Goal: Transaction & Acquisition: Book appointment/travel/reservation

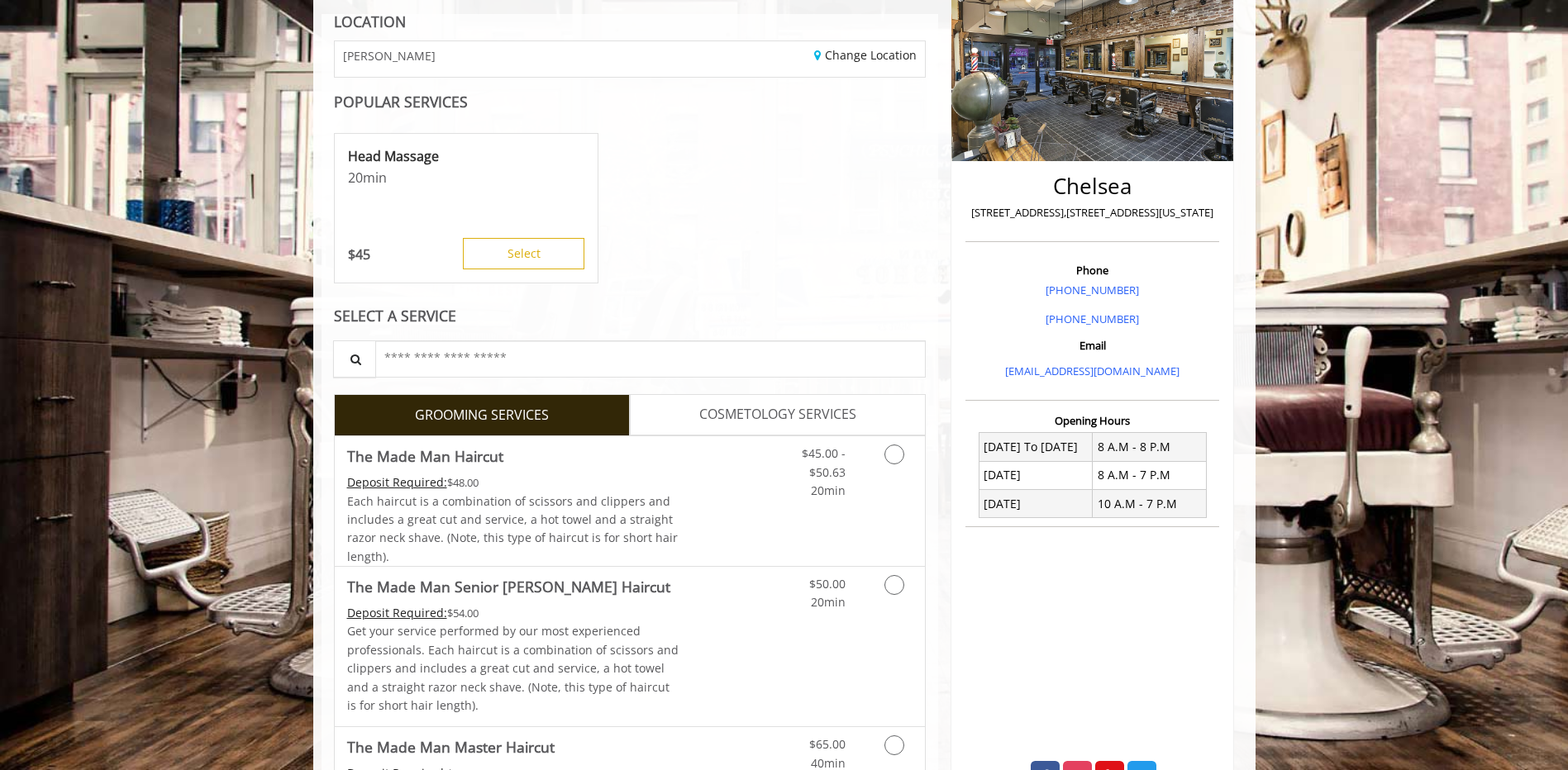
scroll to position [331, 0]
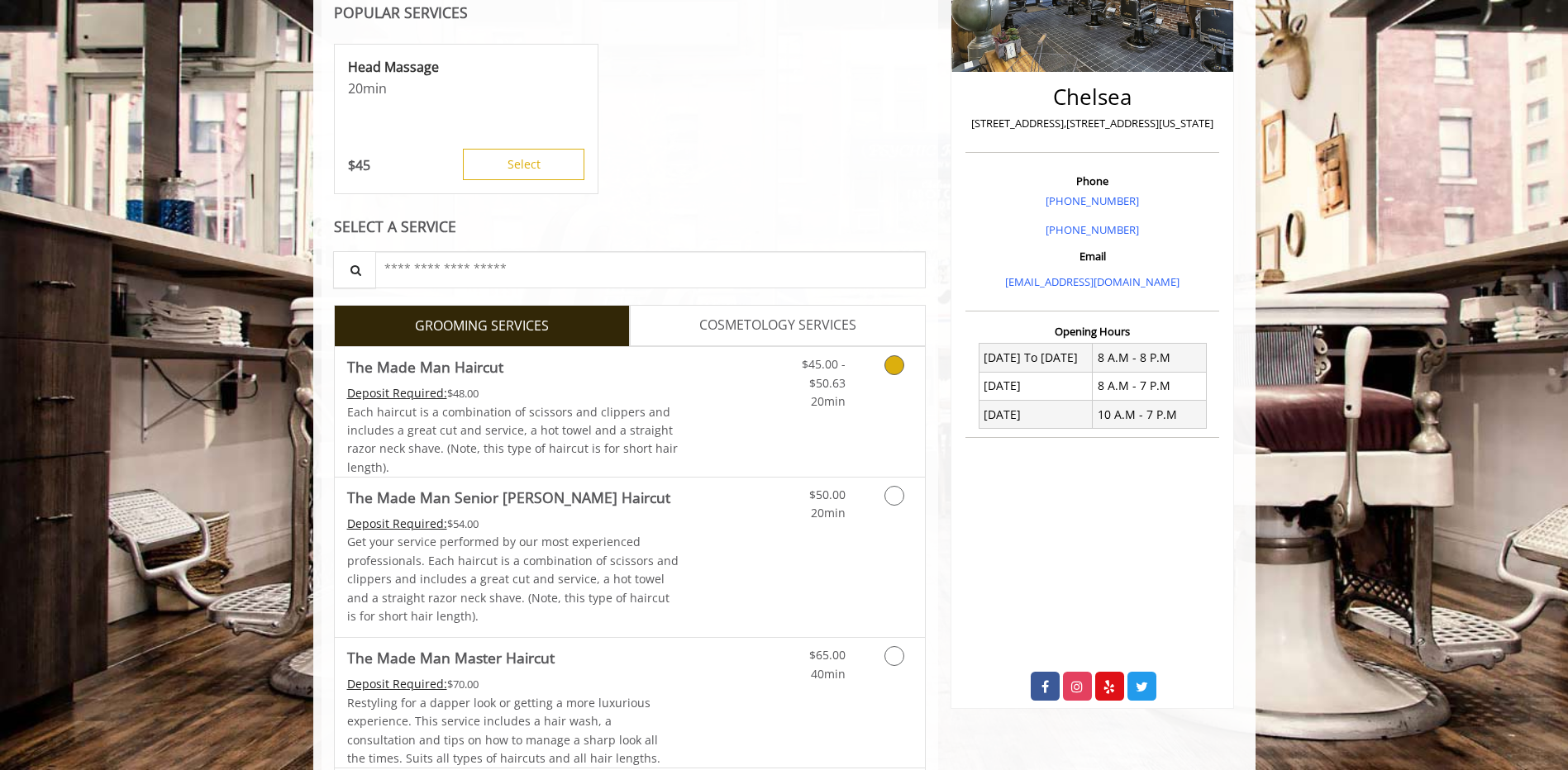
click at [893, 363] on icon "Grooming services" at bounding box center [894, 366] width 20 height 20
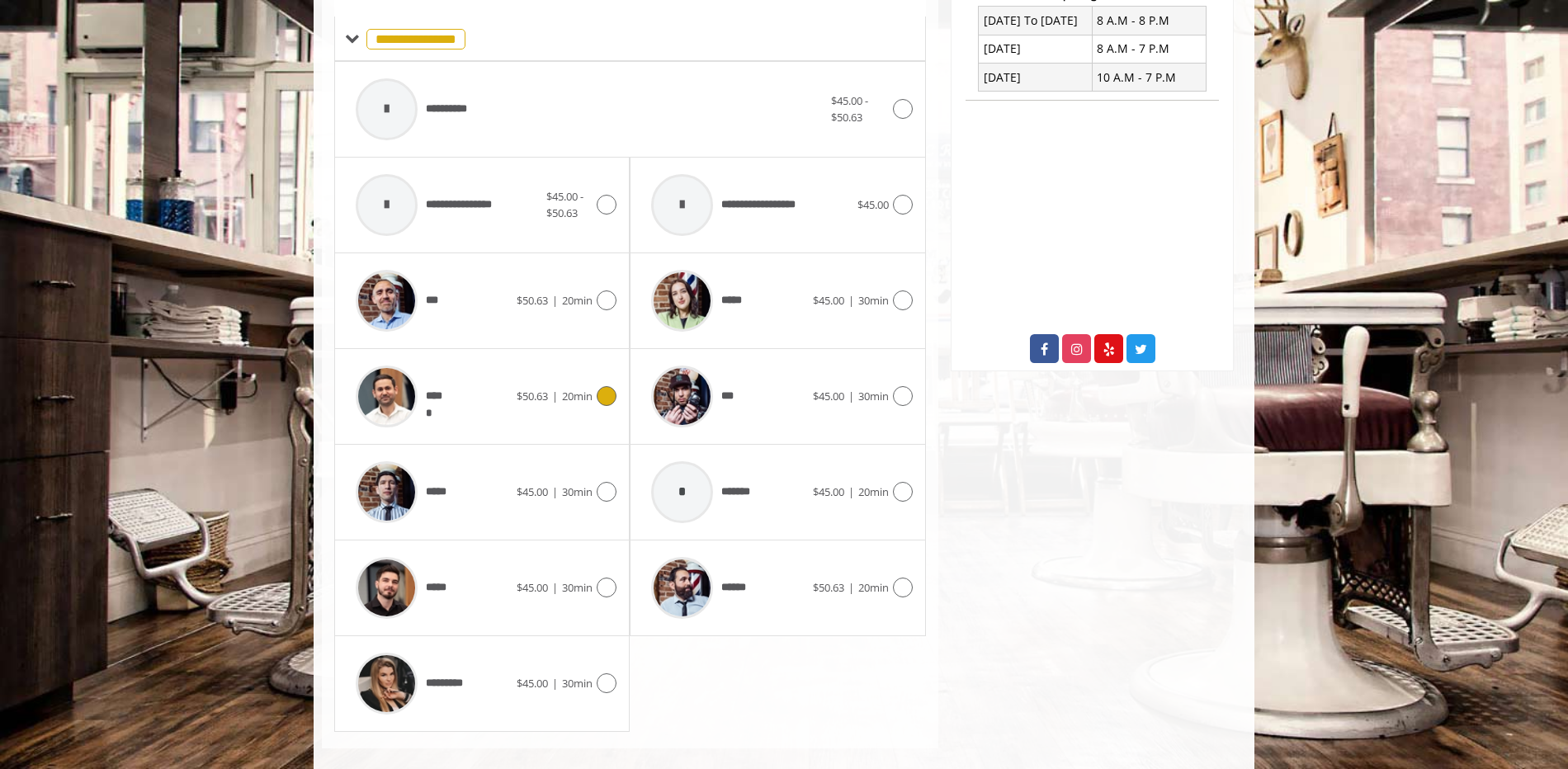
scroll to position [687, 0]
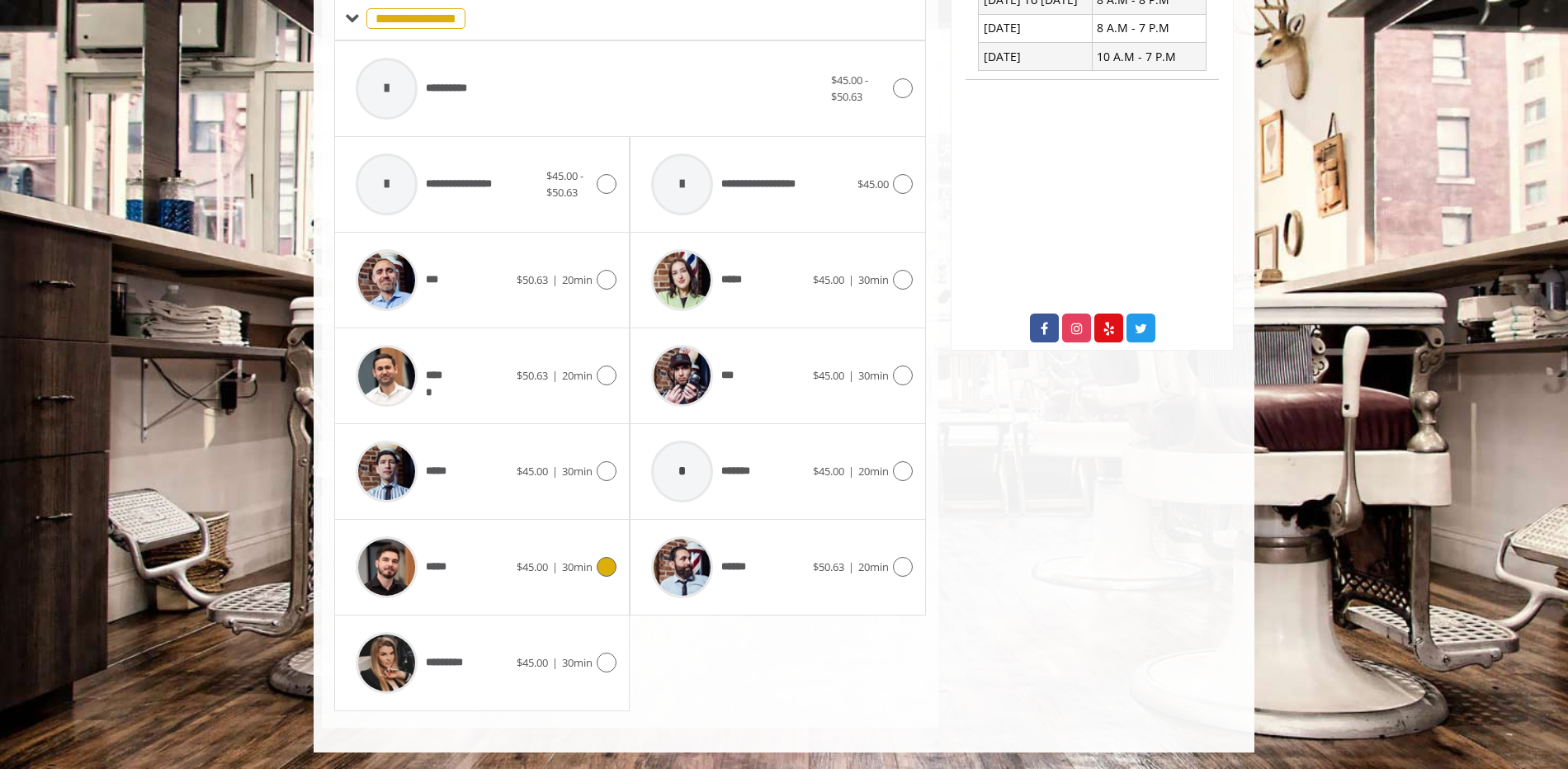
click at [382, 563] on img at bounding box center [387, 567] width 62 height 62
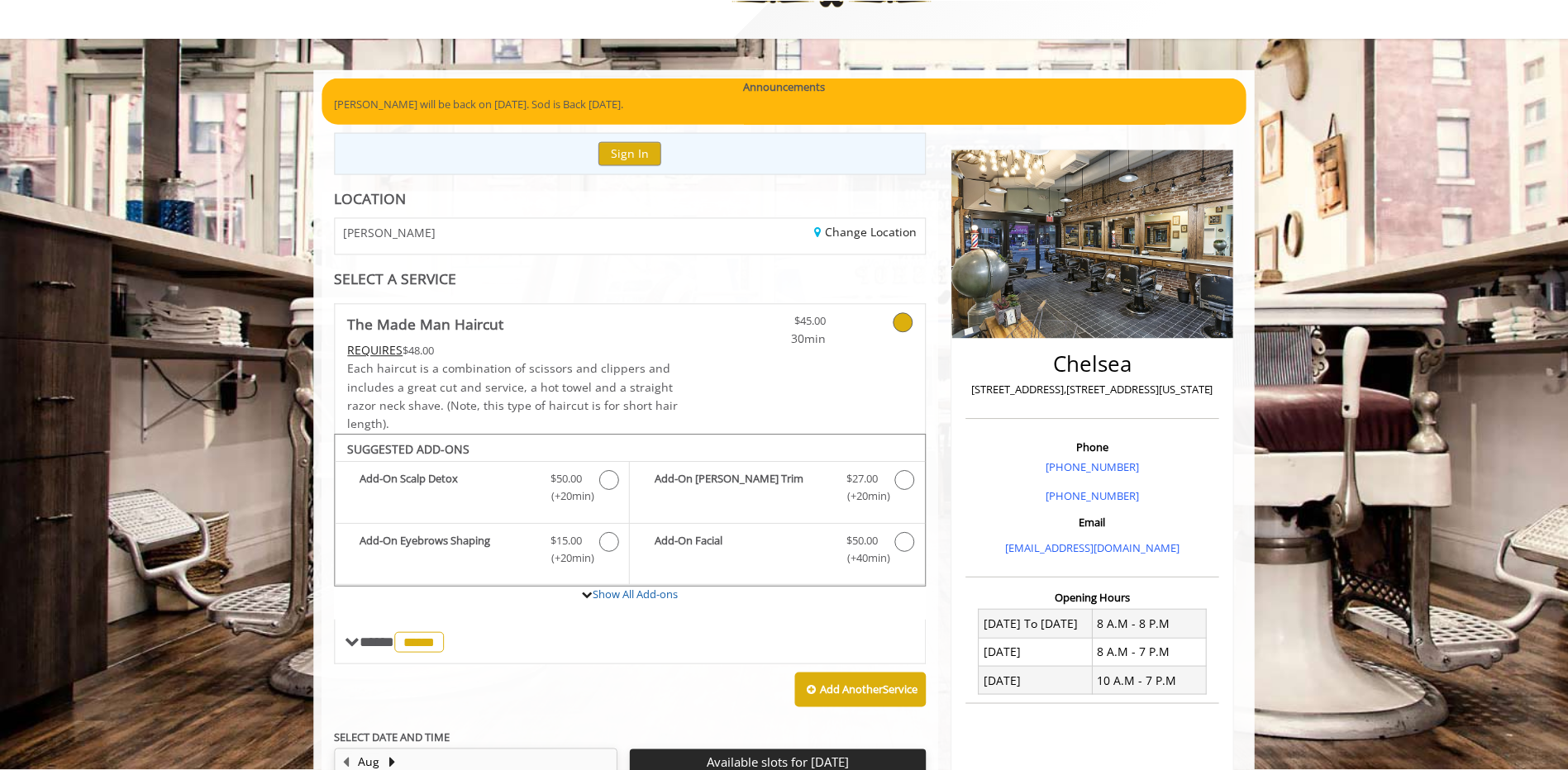
scroll to position [0, 0]
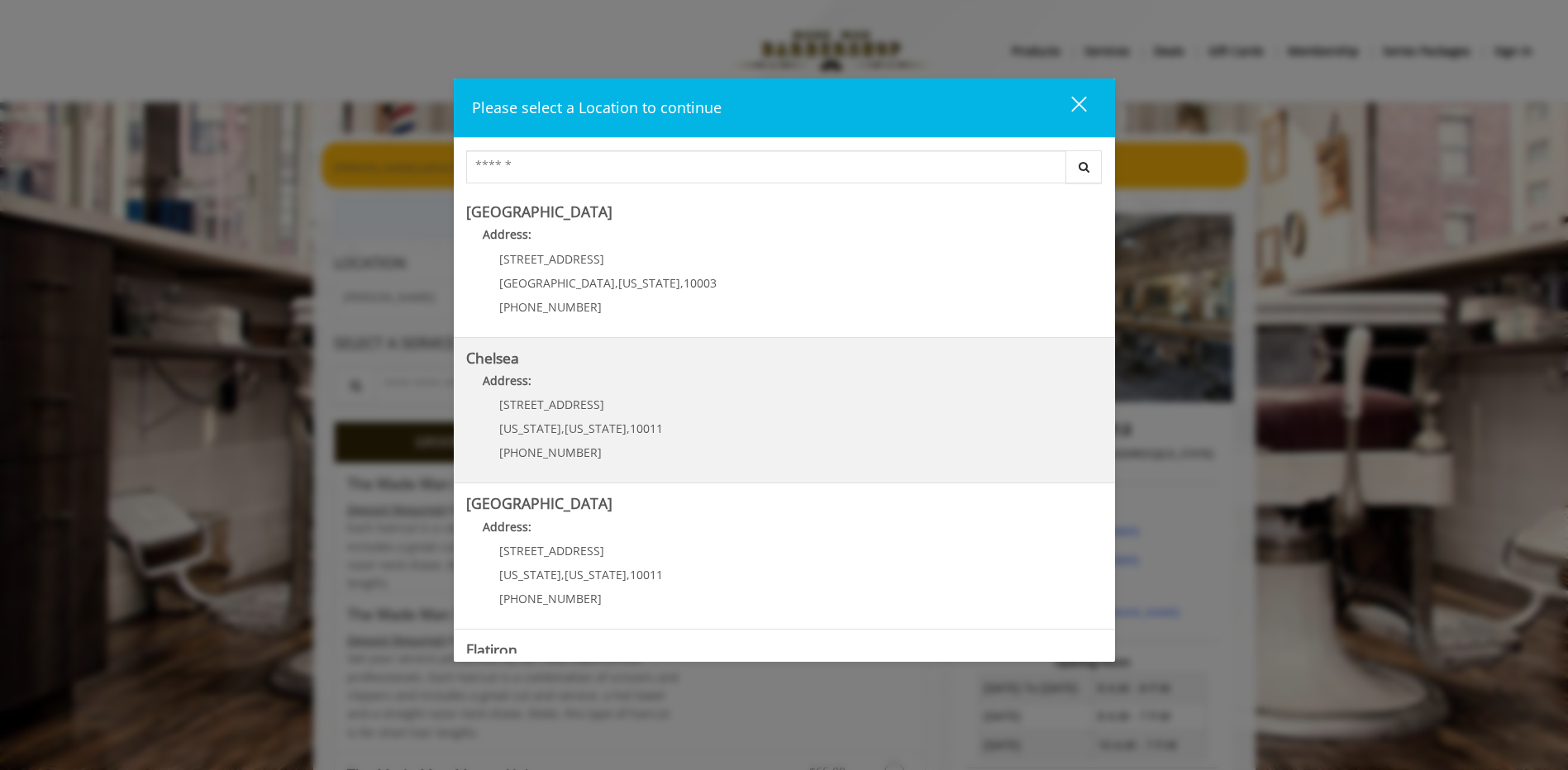
click at [720, 423] on link "Chelsea Address: [STREET_ADDRESS][US_STATE][US_STATE] (917) 639-3902" at bounding box center [784, 411] width 636 height 121
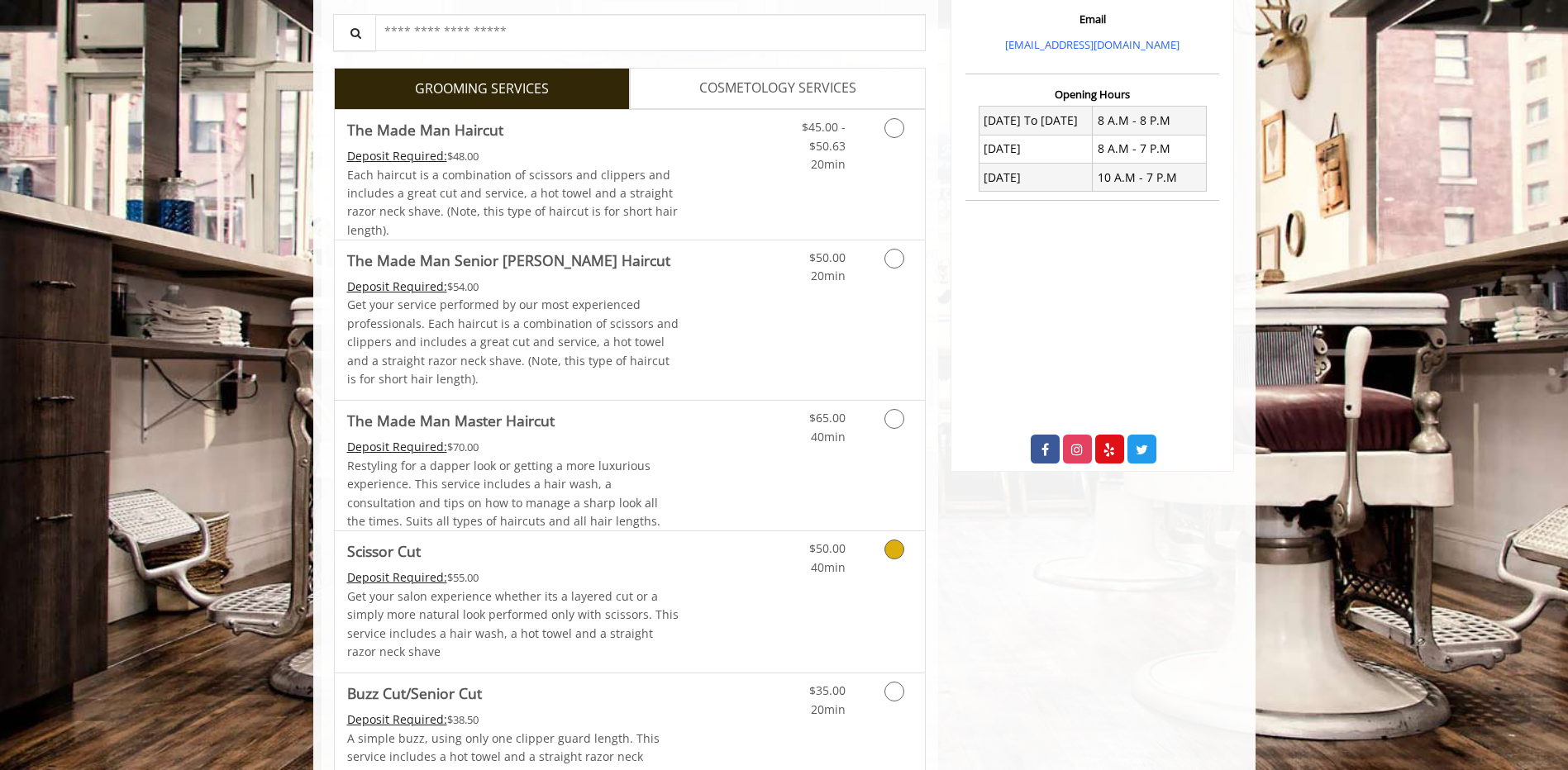
scroll to position [413, 0]
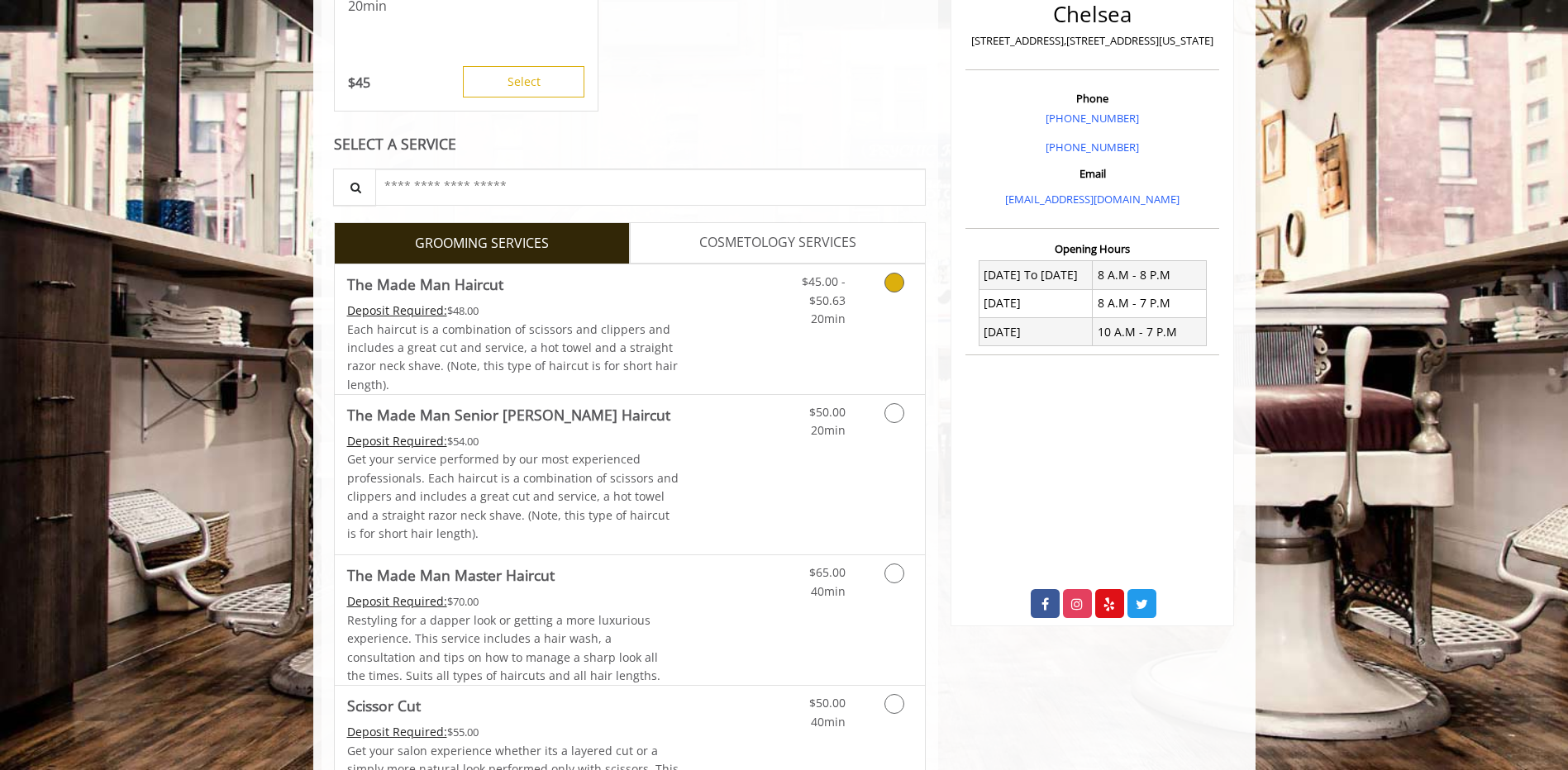
click at [899, 288] on icon "Grooming services" at bounding box center [894, 283] width 20 height 20
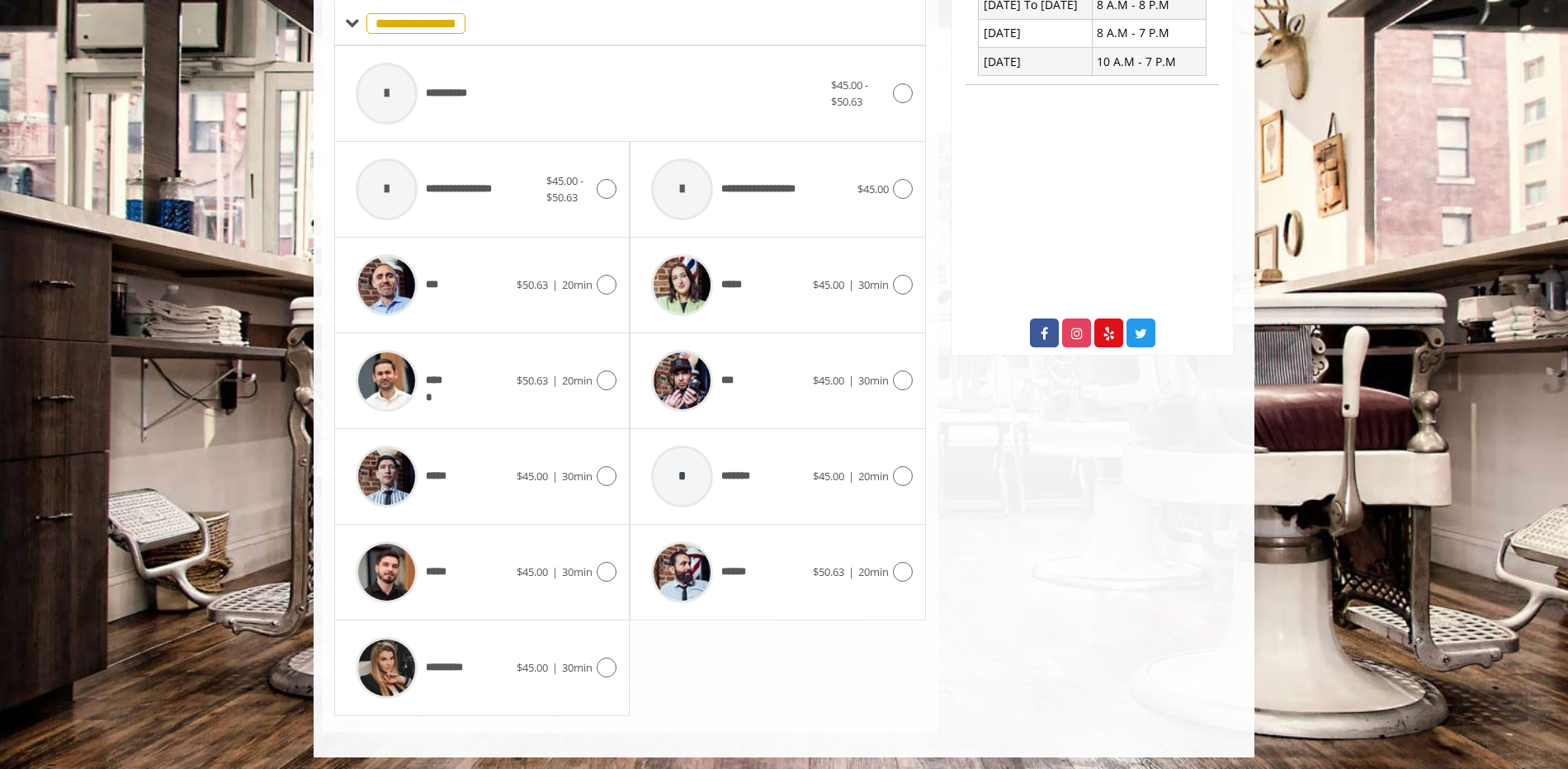
scroll to position [687, 0]
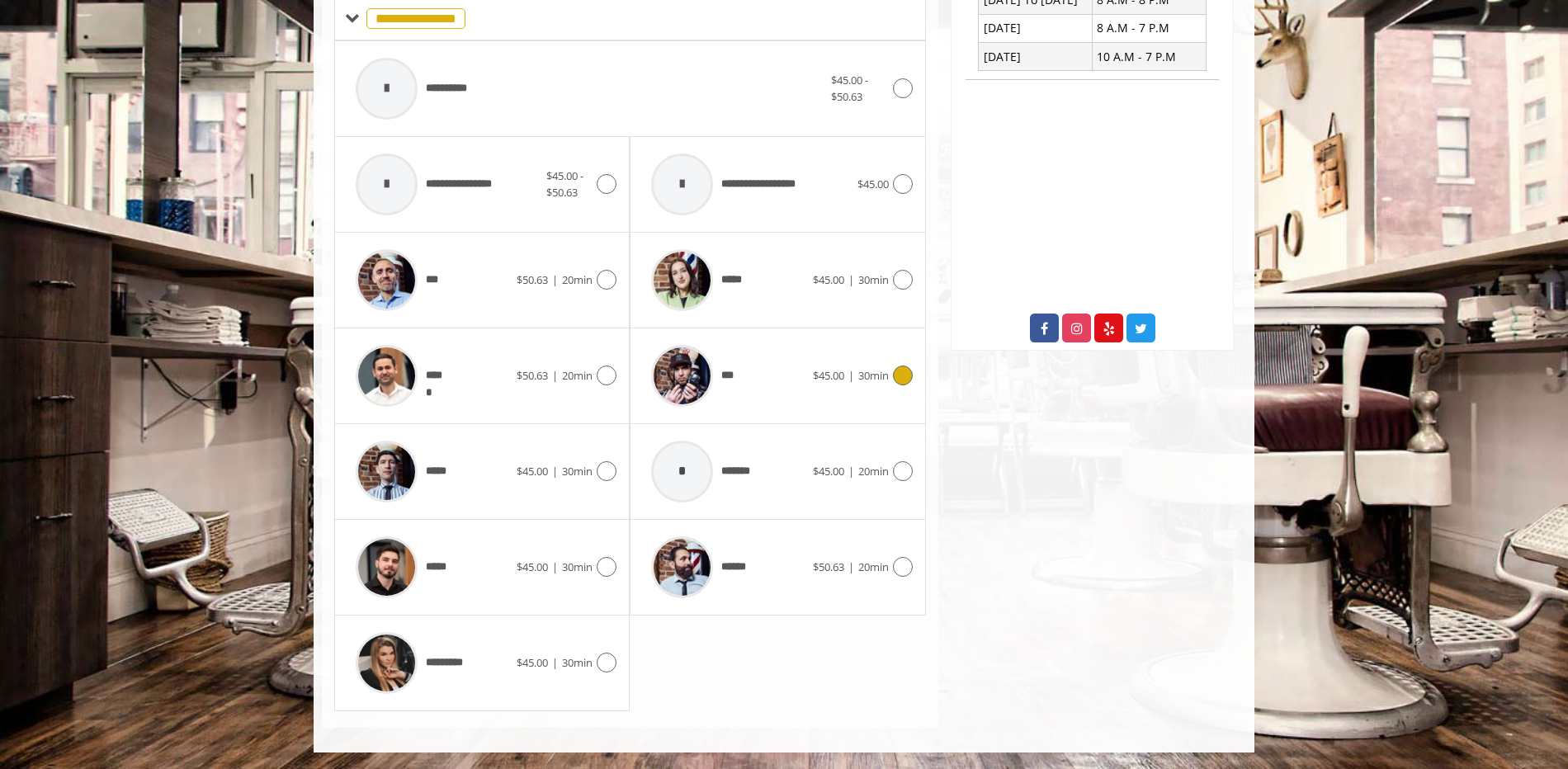
click at [879, 395] on div "*** $45.00 | 30min" at bounding box center [777, 376] width 269 height 78
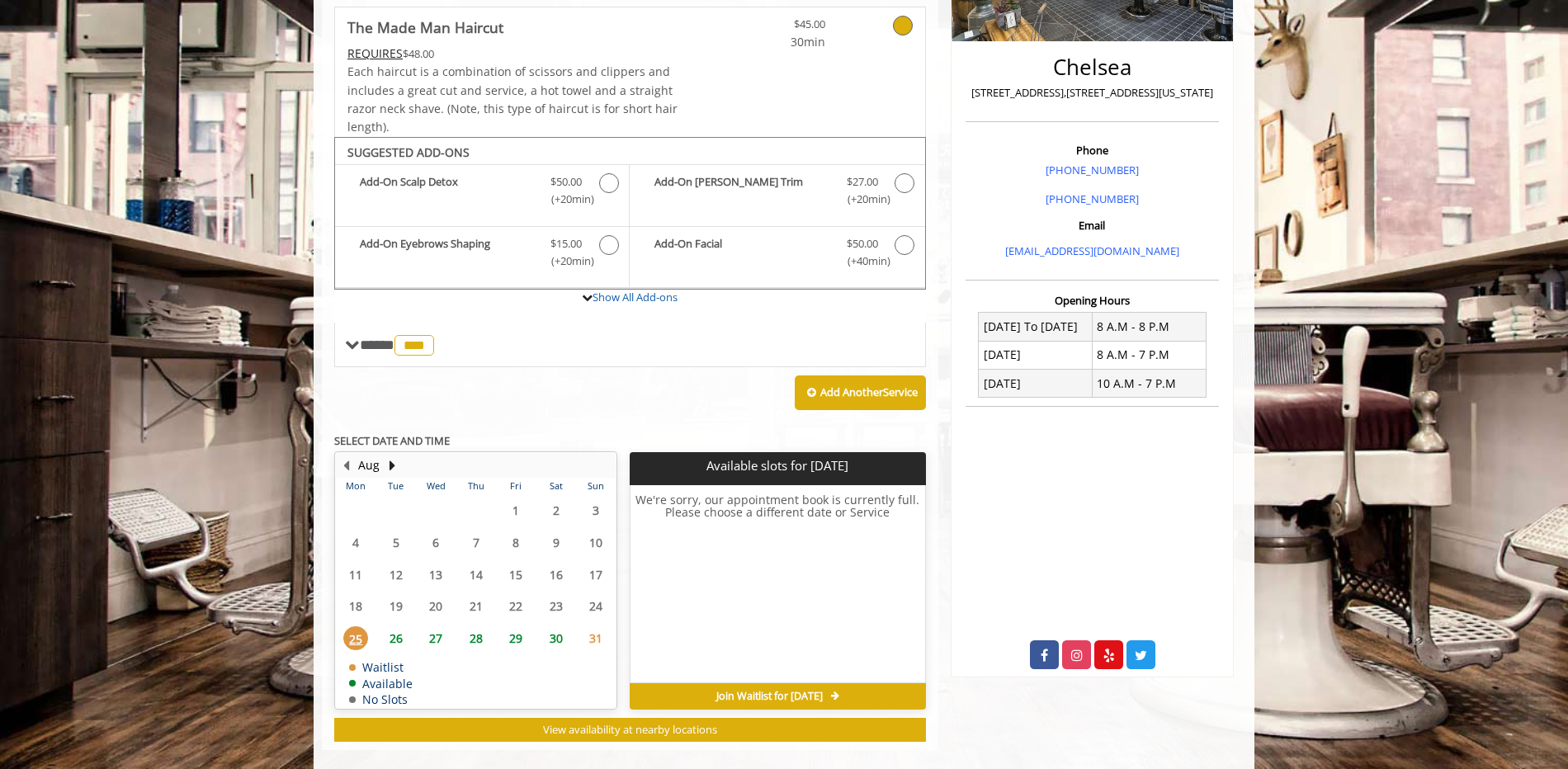
scroll to position [382, 0]
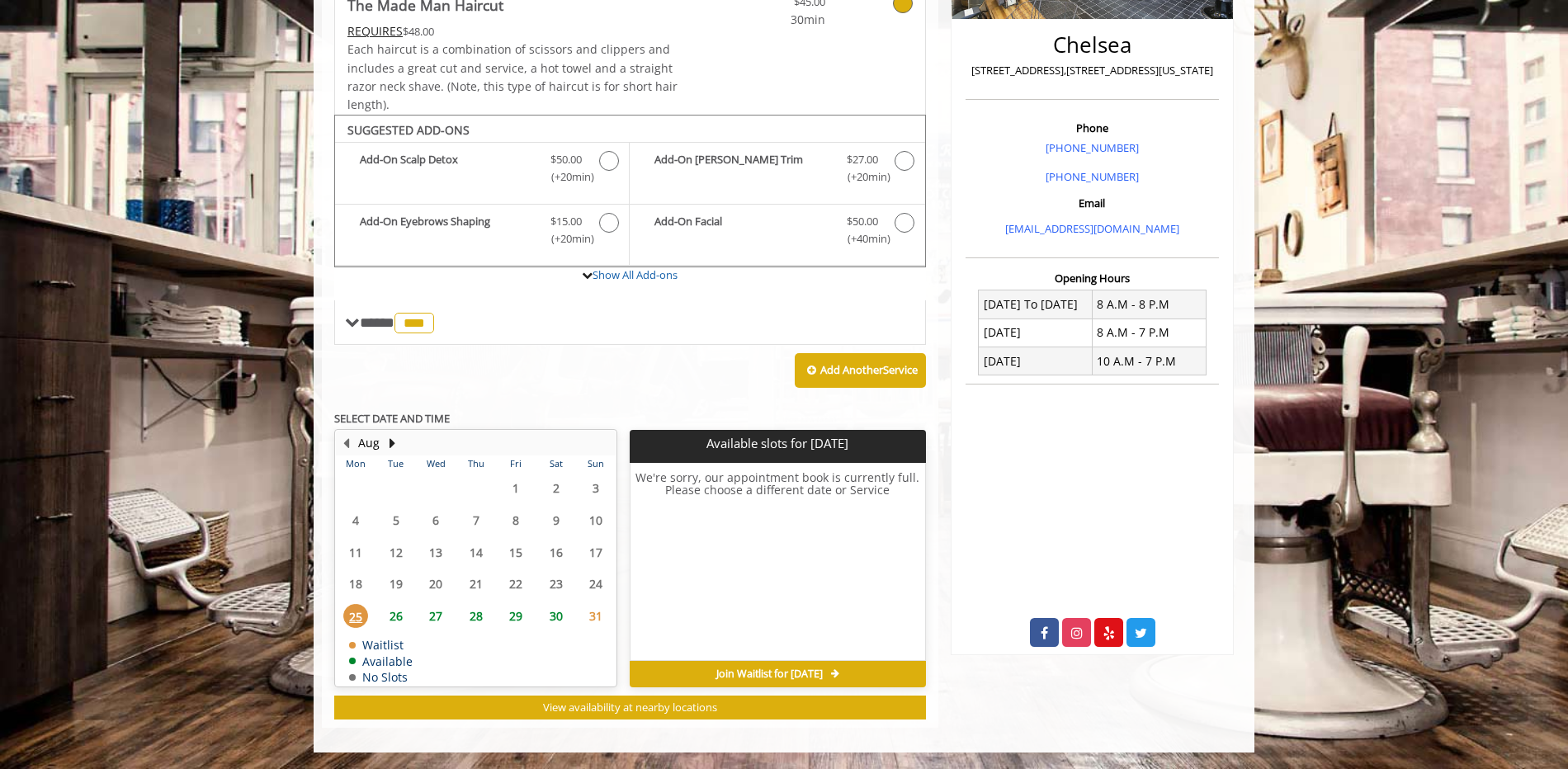
click at [396, 616] on span "26" at bounding box center [396, 615] width 25 height 24
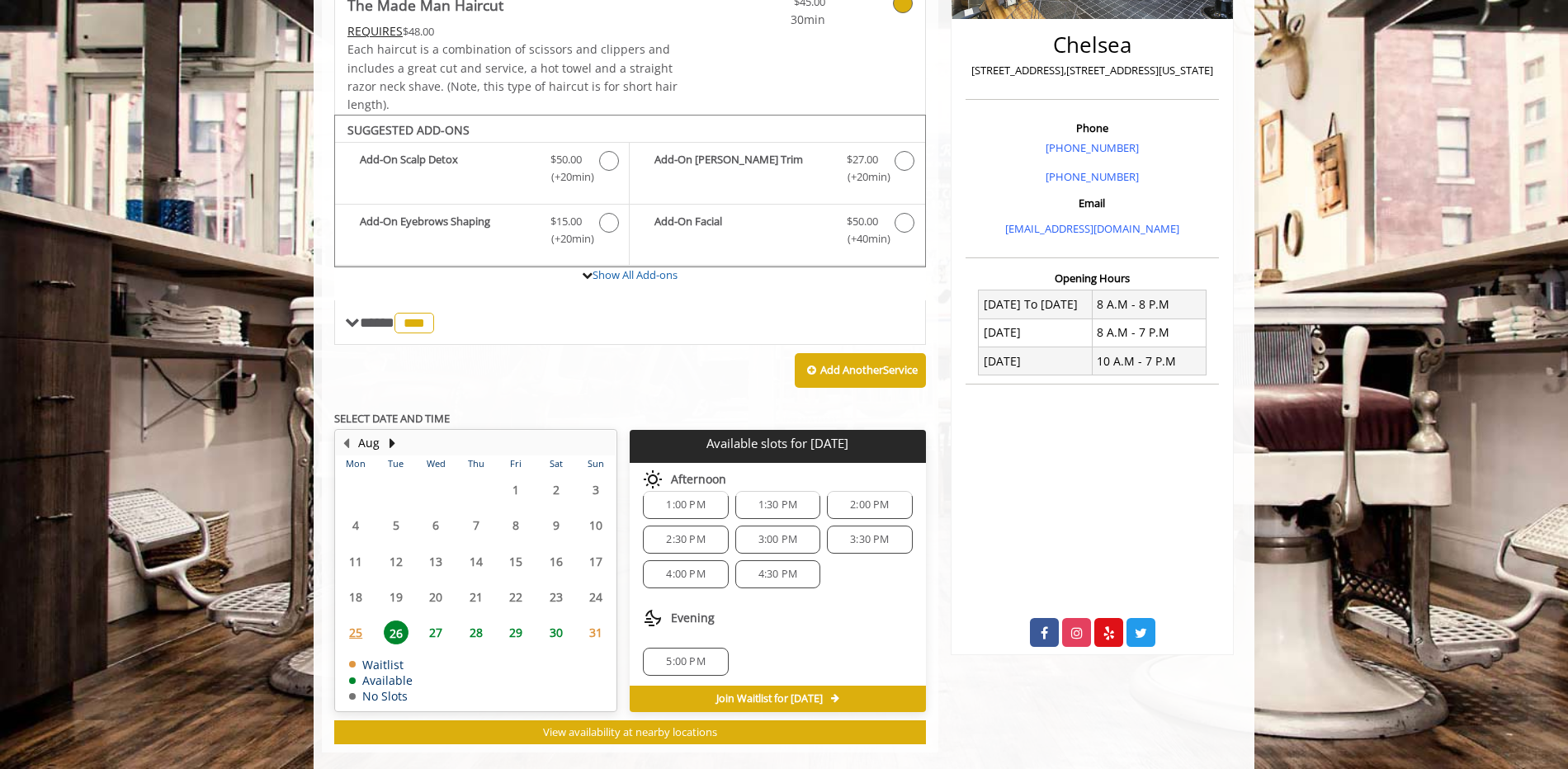
scroll to position [178, 0]
click at [700, 652] on span "5:00 PM" at bounding box center [685, 658] width 39 height 13
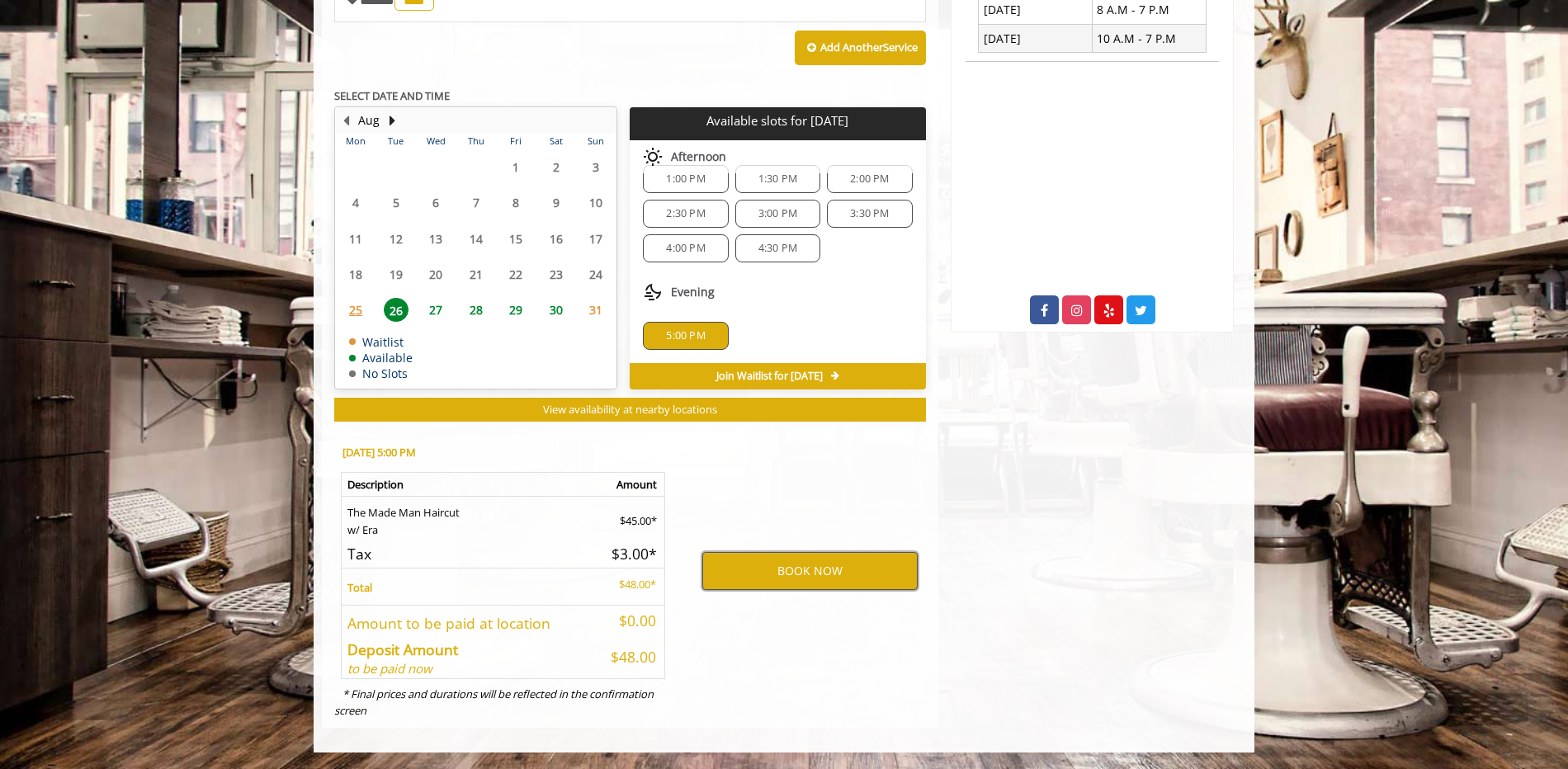
click at [795, 567] on button "BOOK NOW" at bounding box center [810, 571] width 216 height 38
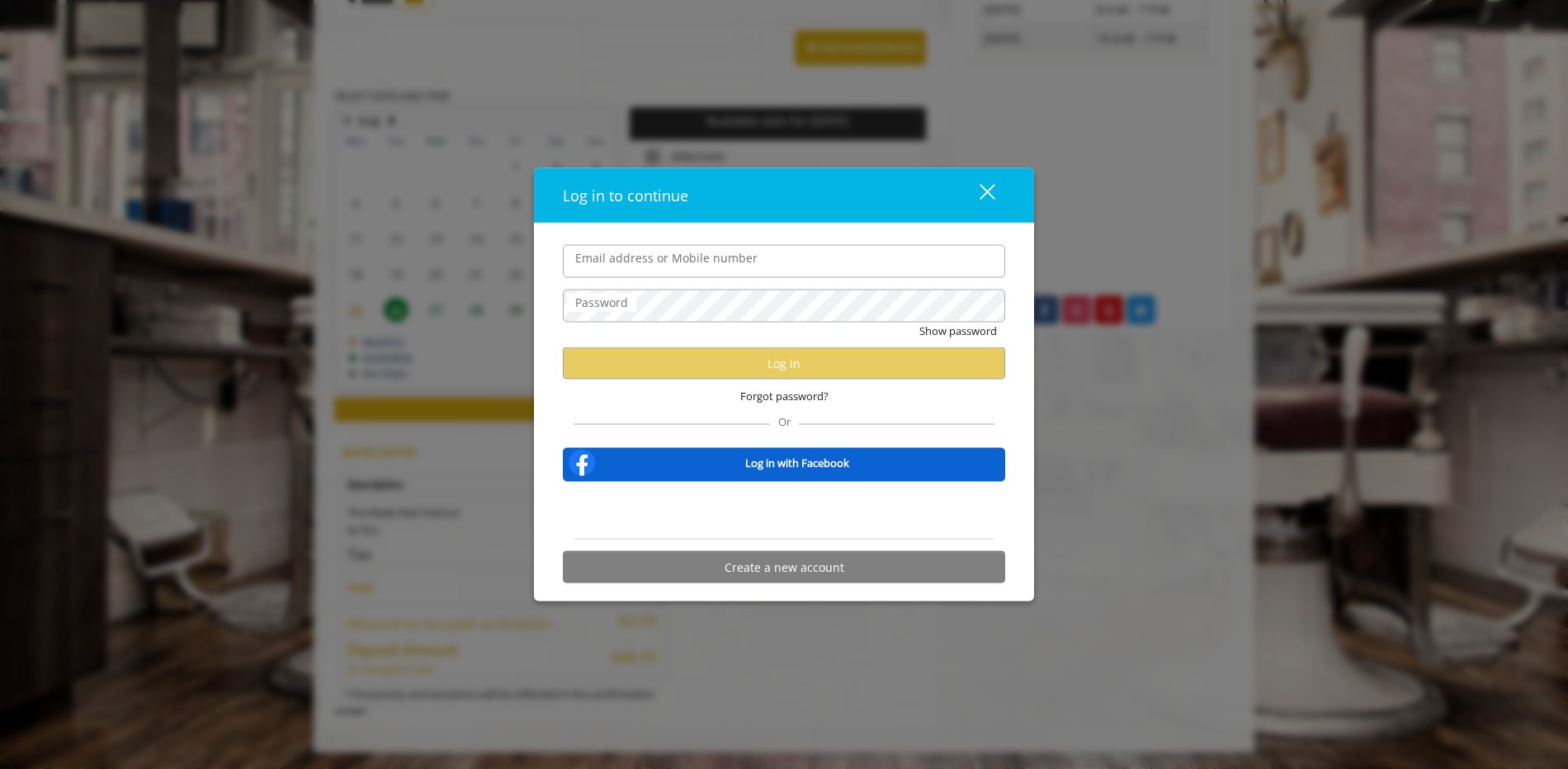
click at [989, 192] on div "close dialog" at bounding box center [987, 192] width 16 height 16
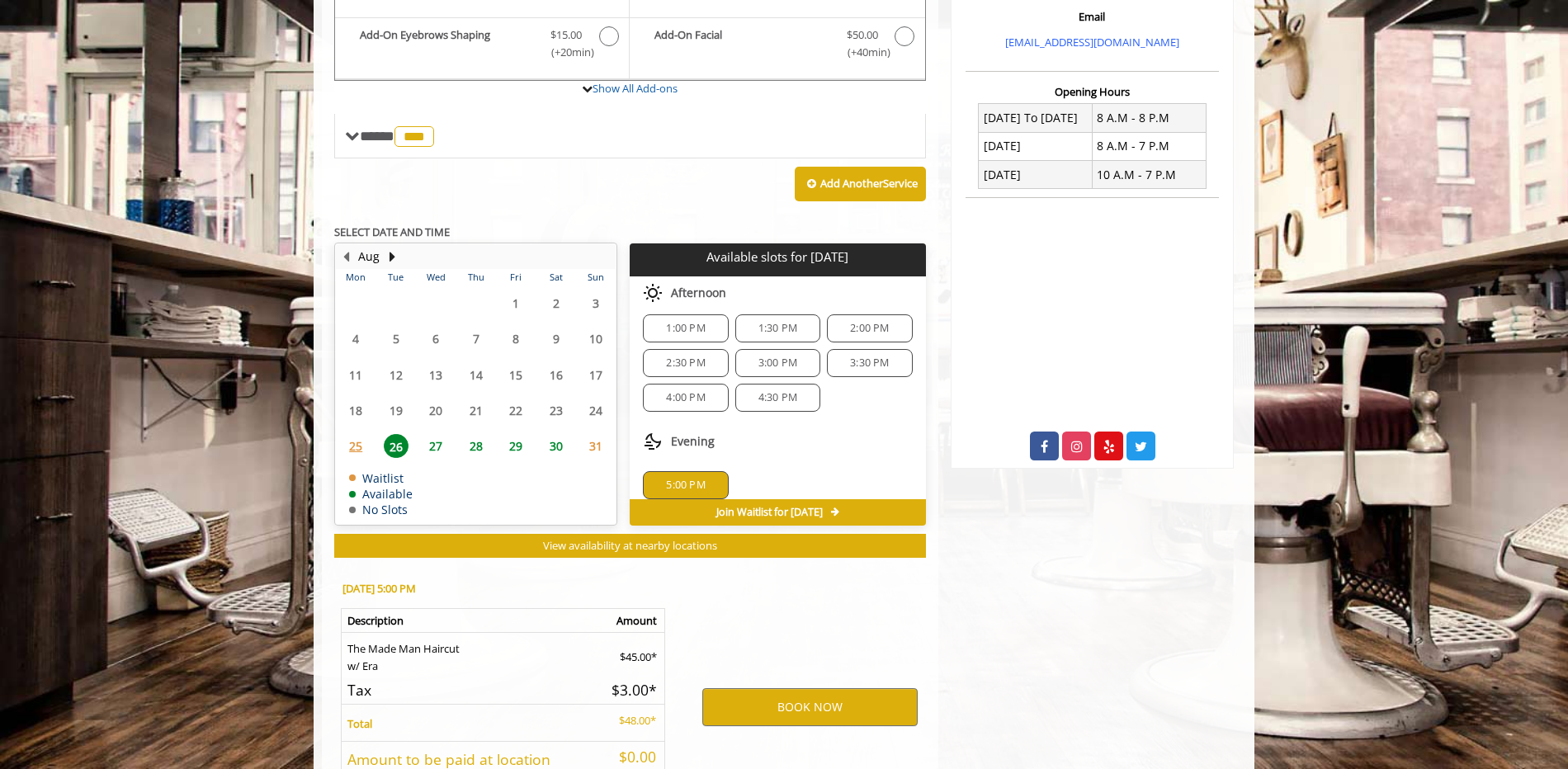
scroll to position [577, 0]
